Goal: Book appointment/travel/reservation

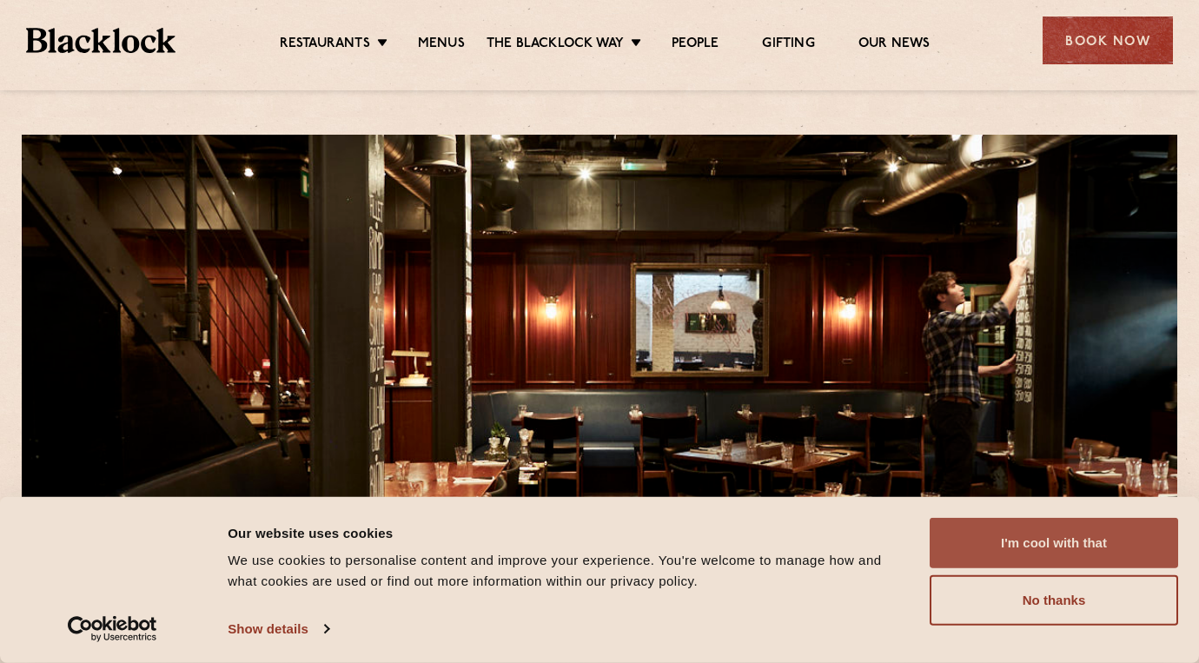
click at [978, 542] on button "I'm cool with that" at bounding box center [1054, 543] width 249 height 50
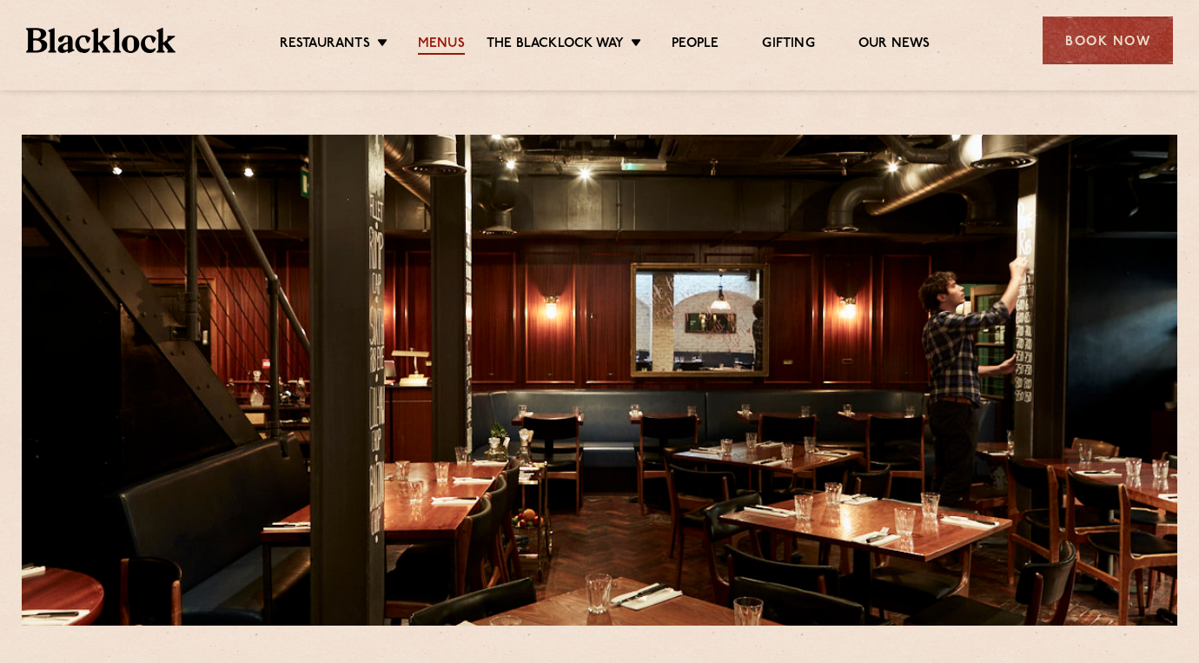
click at [441, 40] on link "Menus" at bounding box center [441, 45] width 47 height 19
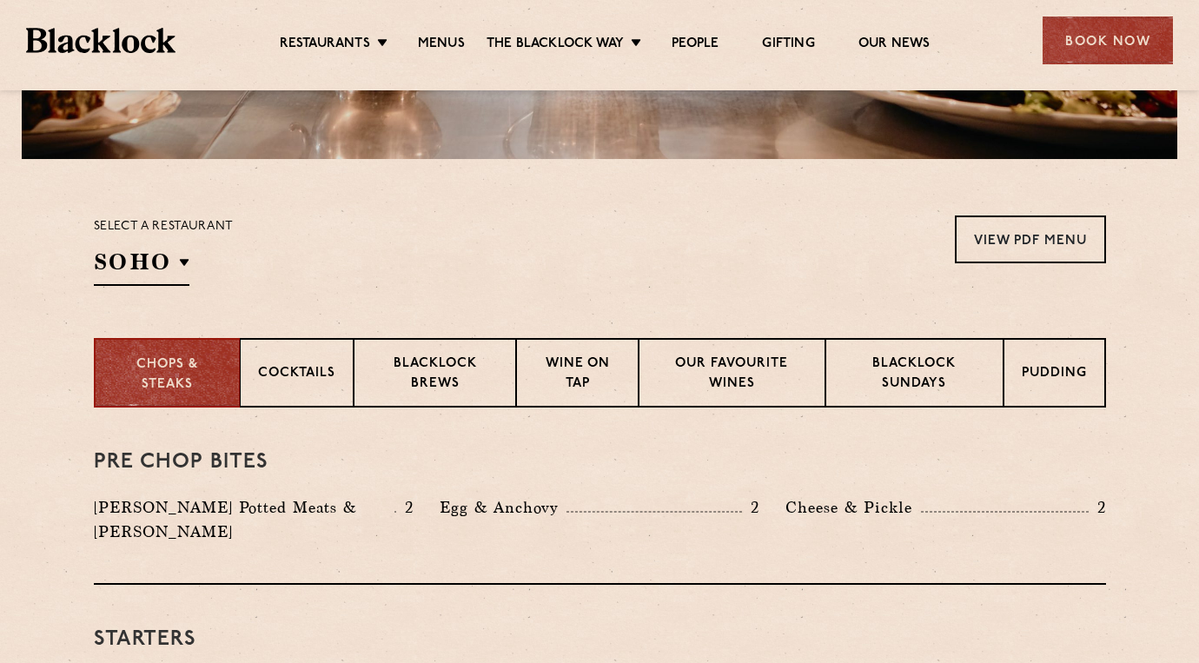
scroll to position [471, 0]
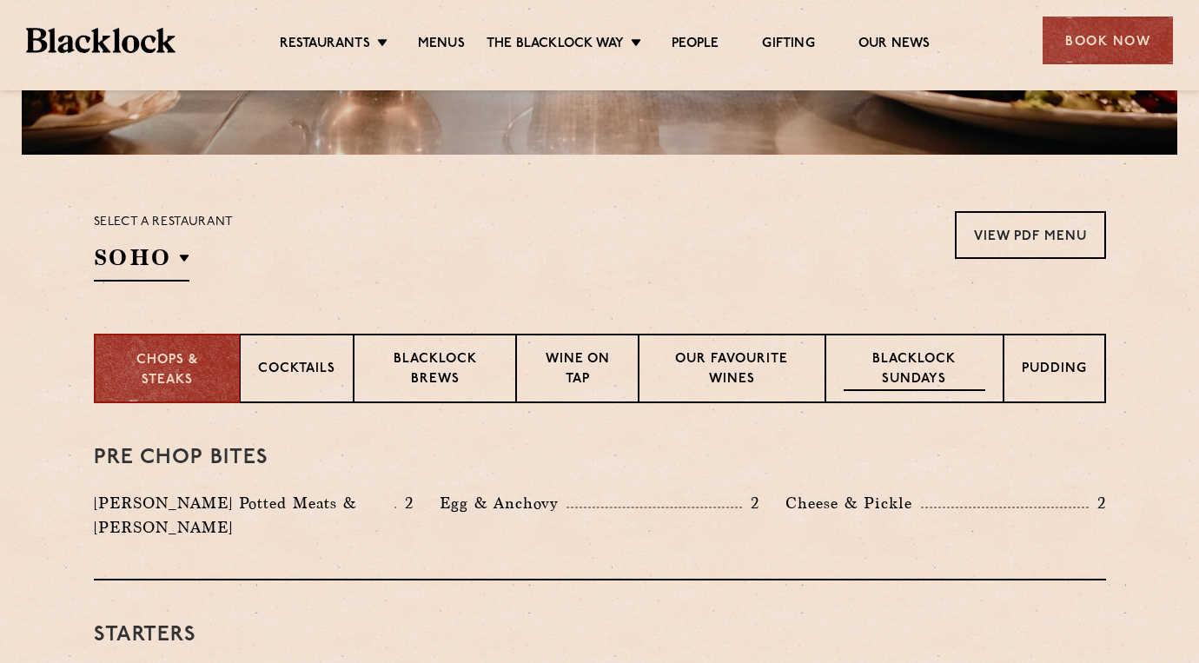
click at [888, 369] on p "Blacklock Sundays" at bounding box center [914, 370] width 141 height 41
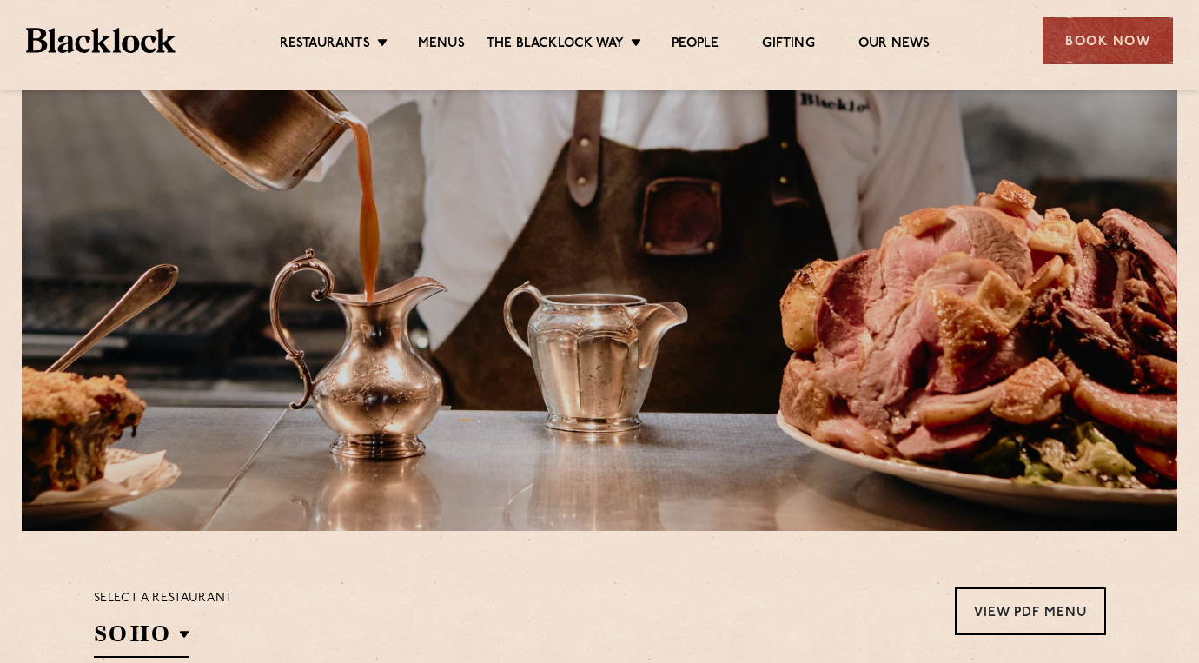
scroll to position [15, 0]
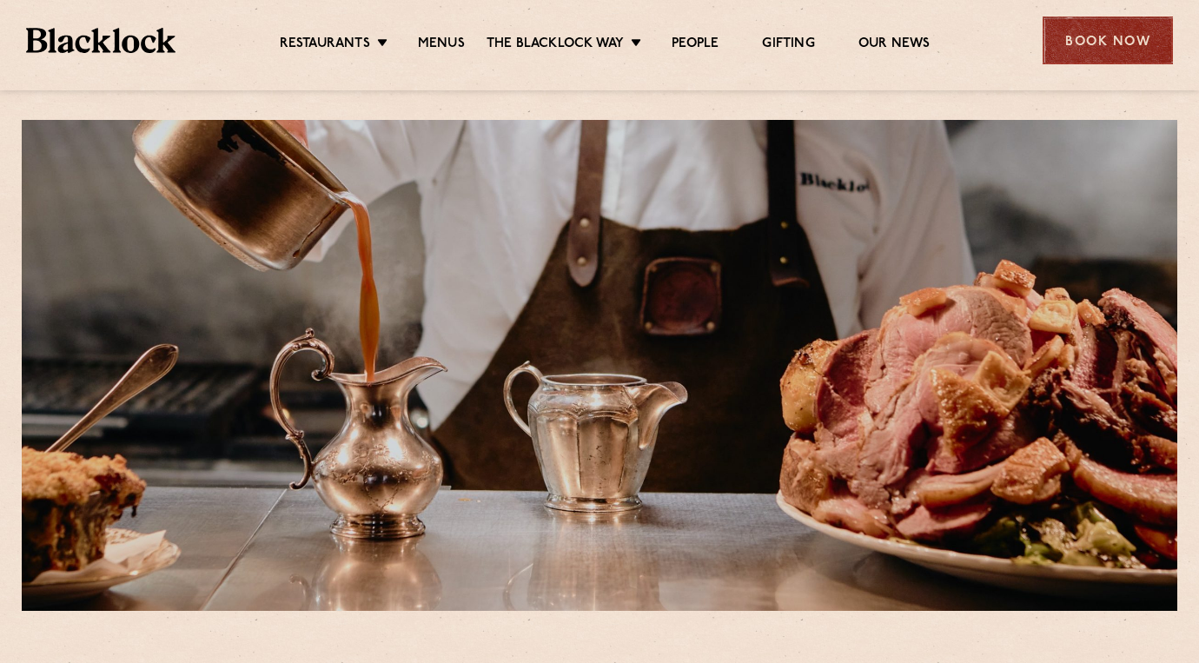
click at [1110, 42] on div "Book Now" at bounding box center [1108, 41] width 130 height 48
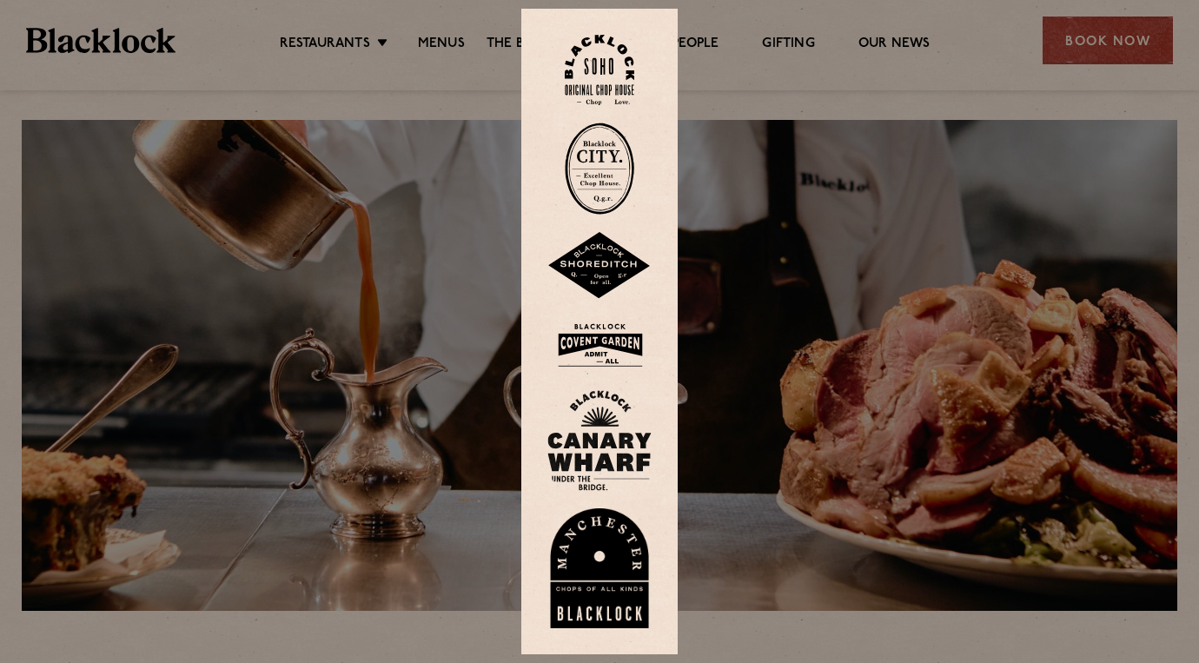
click at [595, 72] on img at bounding box center [600, 70] width 70 height 70
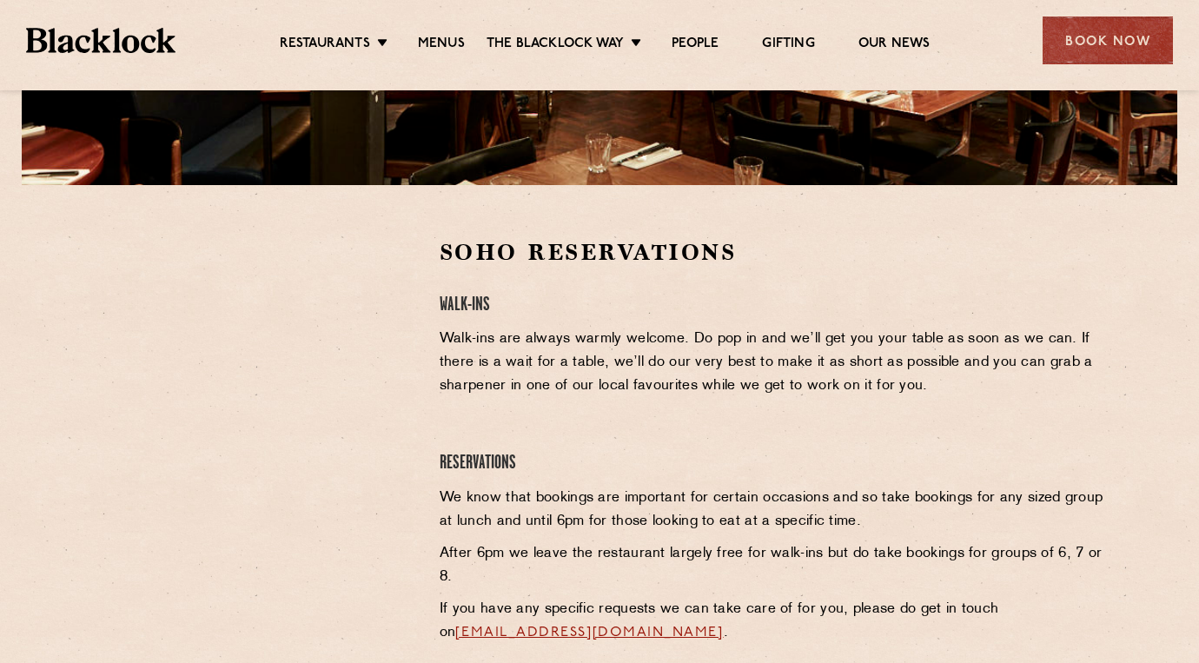
scroll to position [448, 0]
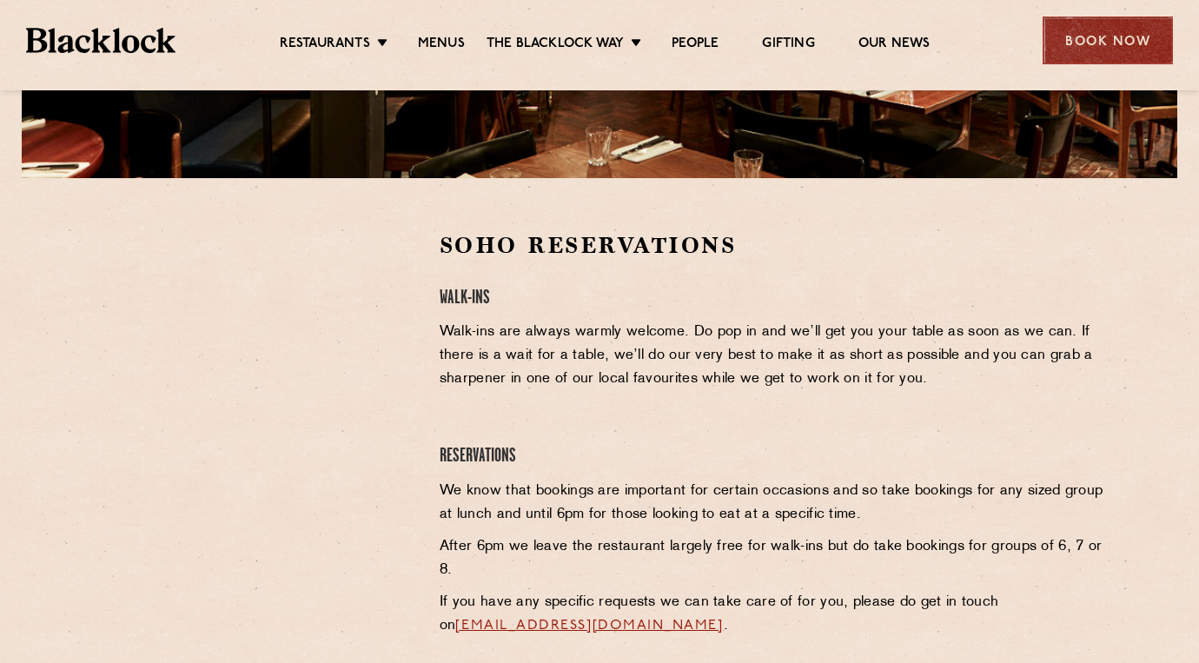
click at [1106, 31] on div "Book Now" at bounding box center [1108, 41] width 130 height 48
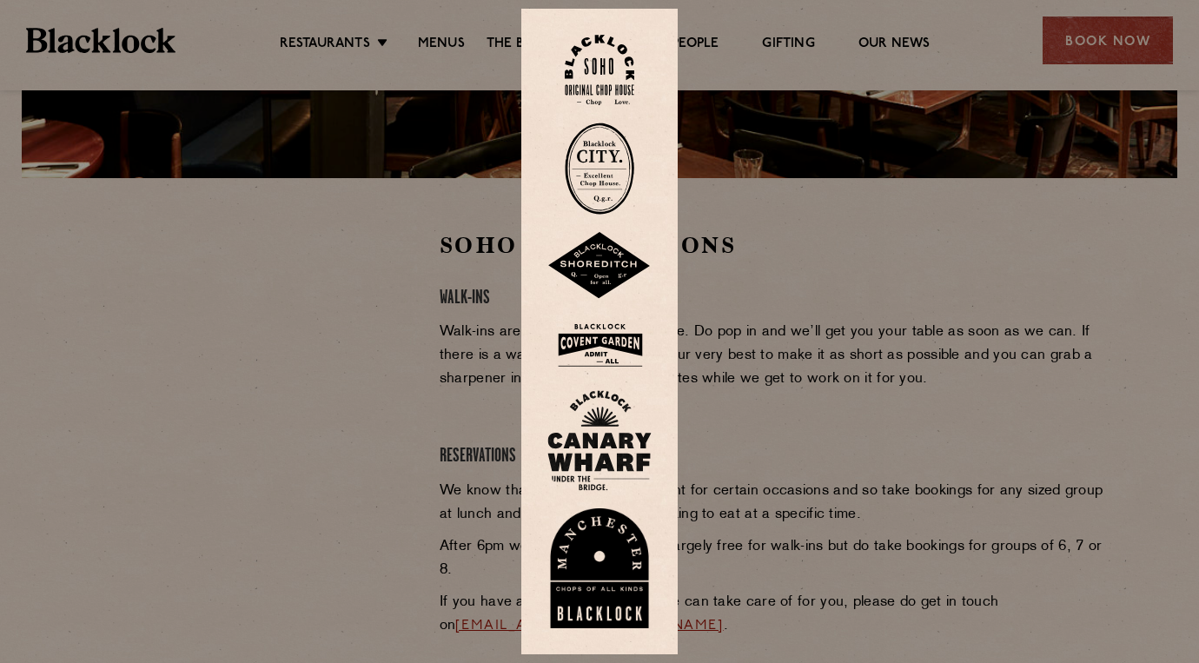
click at [595, 352] on img at bounding box center [599, 345] width 104 height 56
